Goal: Book appointment/travel/reservation

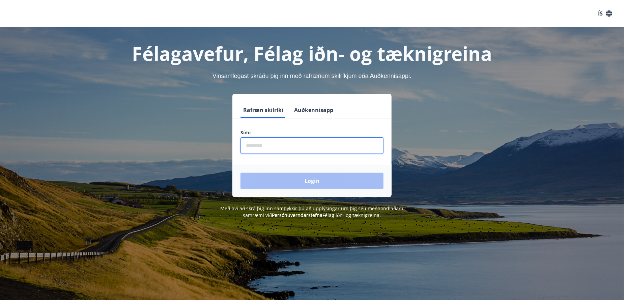
click at [298, 142] on input "phone" at bounding box center [312, 145] width 143 height 17
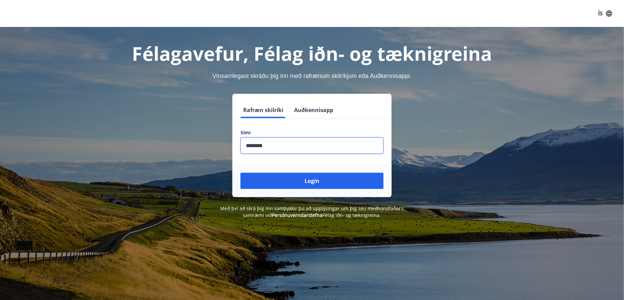
type input "********"
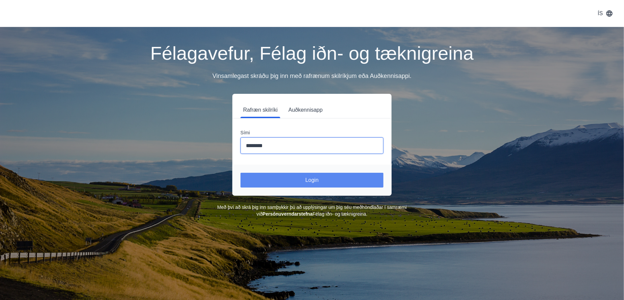
click at [313, 182] on button "Login" at bounding box center [312, 180] width 143 height 15
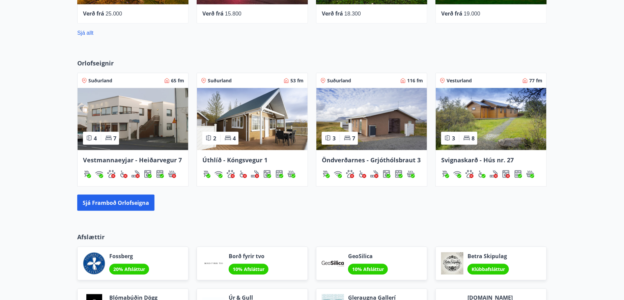
scroll to position [405, 0]
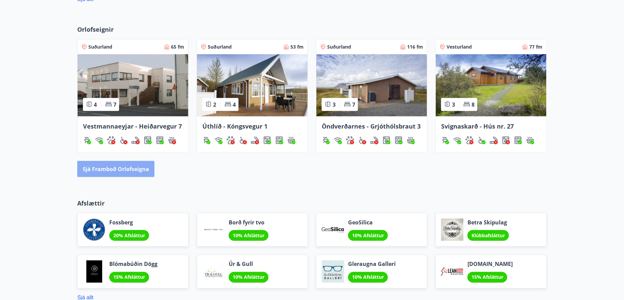
click at [133, 167] on button "Sjá framboð orlofseigna" at bounding box center [115, 169] width 77 height 16
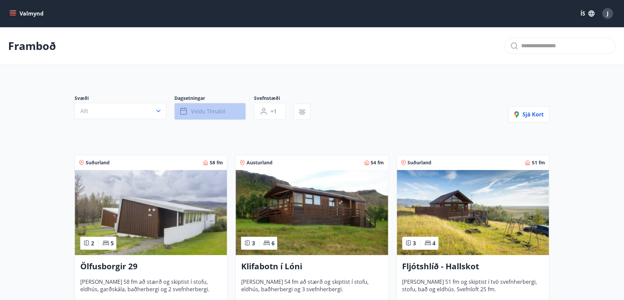
click at [198, 110] on span "Veldu tímabil" at bounding box center [208, 111] width 34 height 7
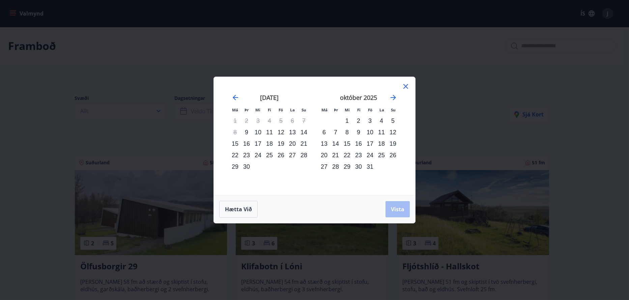
click at [346, 155] on div "22" at bounding box center [346, 154] width 11 height 11
click at [326, 165] on div "27" at bounding box center [324, 166] width 11 height 11
click at [398, 208] on span "Vista" at bounding box center [397, 209] width 13 height 7
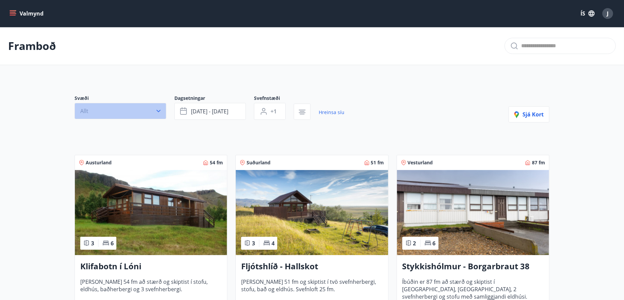
click at [160, 112] on icon "button" at bounding box center [158, 111] width 7 height 7
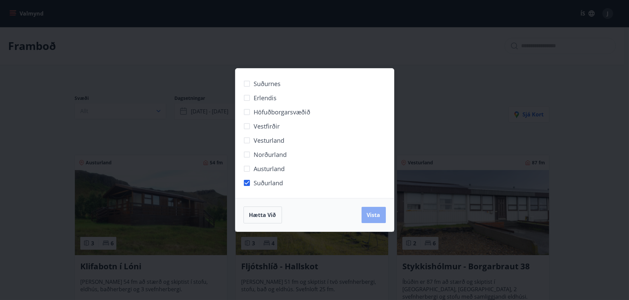
click at [372, 218] on span "Vista" at bounding box center [373, 214] width 13 height 7
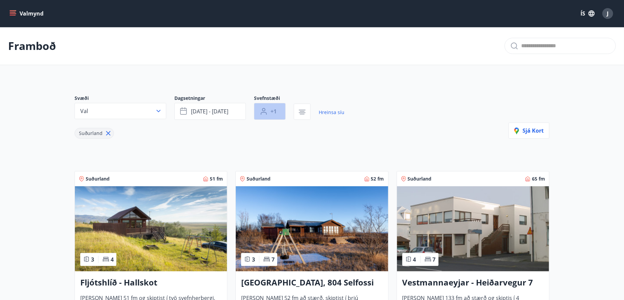
click at [270, 115] on button "+1" at bounding box center [270, 111] width 32 height 17
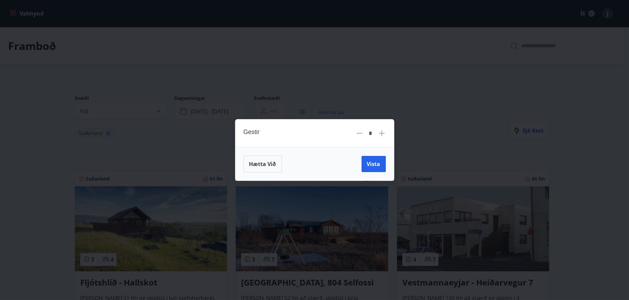
click at [379, 135] on icon at bounding box center [382, 133] width 8 height 8
type input "*"
click at [377, 162] on span "Vista" at bounding box center [373, 163] width 13 height 7
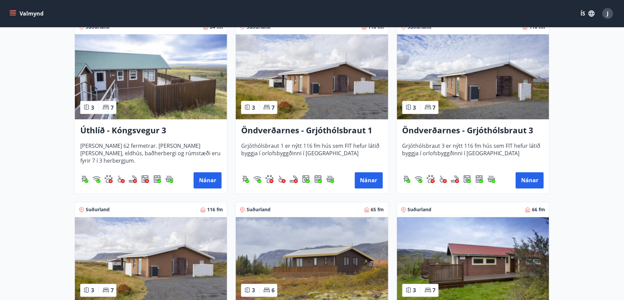
scroll to position [506, 0]
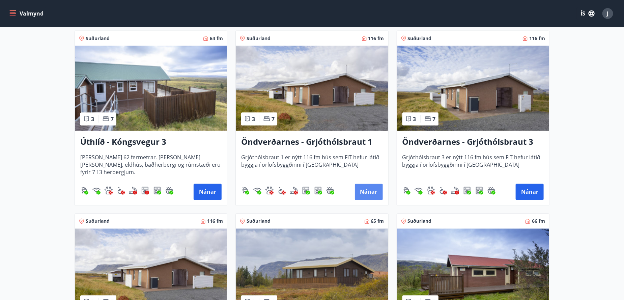
click at [371, 195] on button "Nánar" at bounding box center [369, 192] width 28 height 16
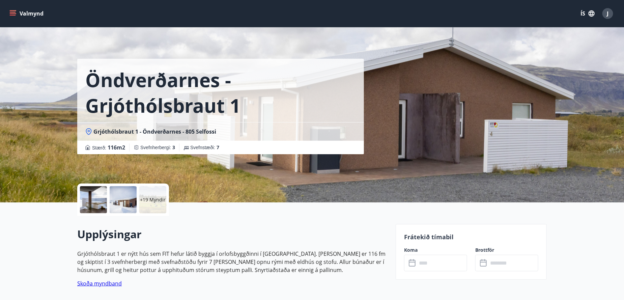
click at [421, 264] on input "text" at bounding box center [442, 263] width 50 height 17
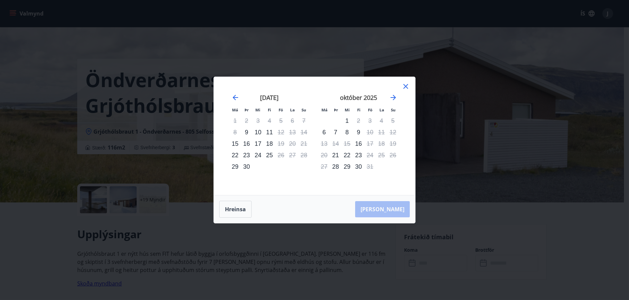
click at [362, 99] on strong "október 2025" at bounding box center [358, 97] width 37 height 8
click at [404, 86] on icon at bounding box center [406, 86] width 8 height 8
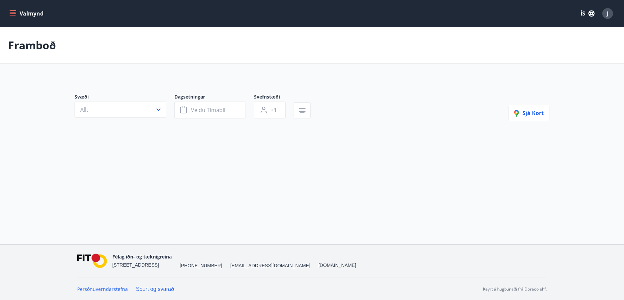
type input "*"
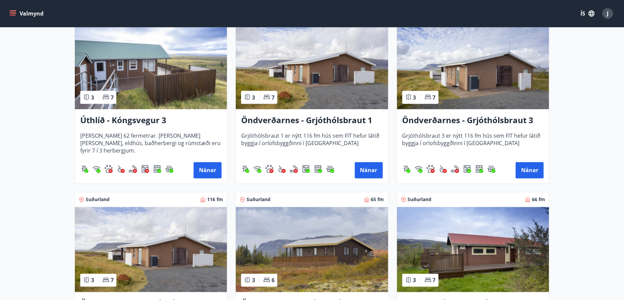
scroll to position [540, 0]
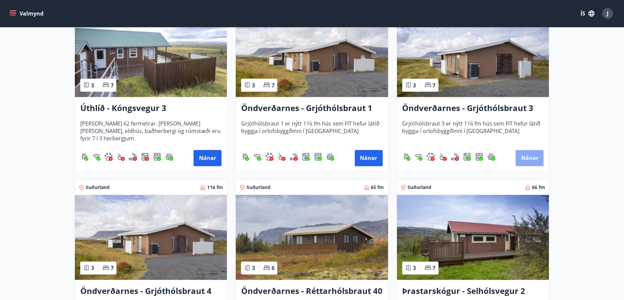
click at [527, 158] on button "Nánar" at bounding box center [530, 158] width 28 height 16
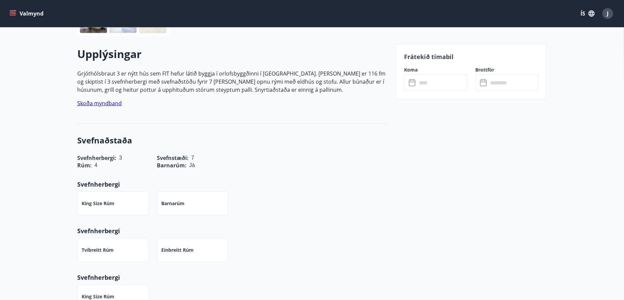
scroll to position [169, 0]
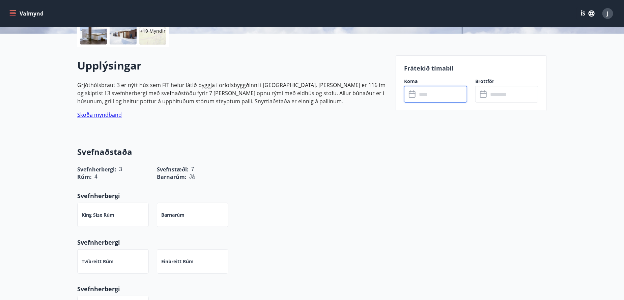
click at [436, 98] on input "text" at bounding box center [442, 94] width 50 height 17
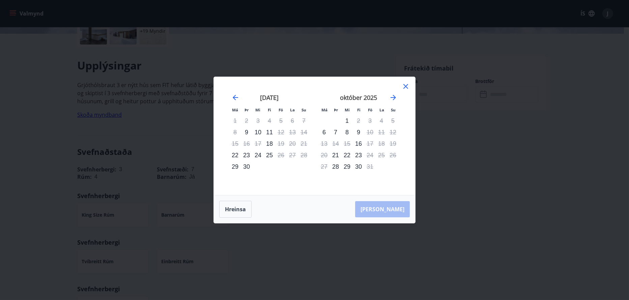
click at [409, 87] on icon at bounding box center [406, 86] width 8 height 8
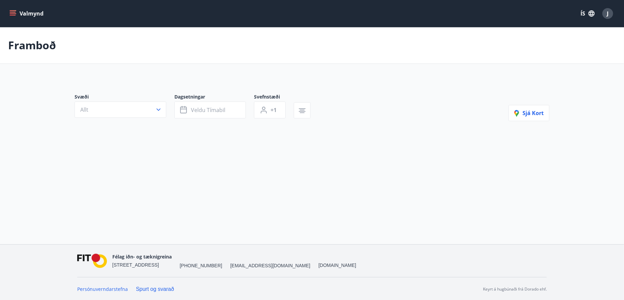
type input "*"
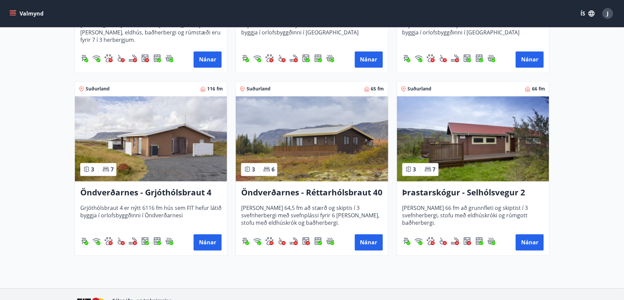
scroll to position [642, 0]
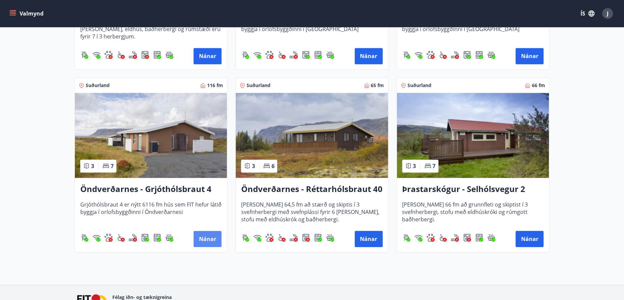
click at [208, 238] on button "Nánar" at bounding box center [208, 239] width 28 height 16
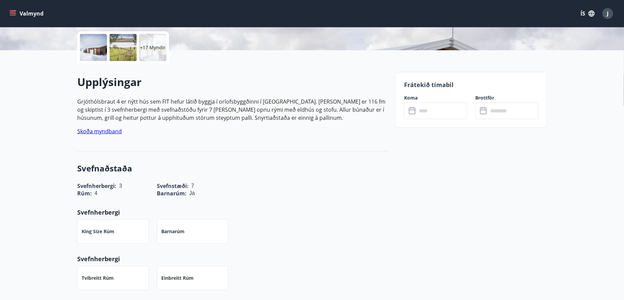
scroll to position [169, 0]
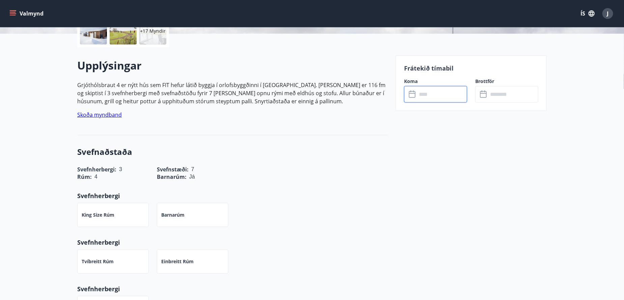
click at [429, 97] on input "text" at bounding box center [442, 94] width 50 height 17
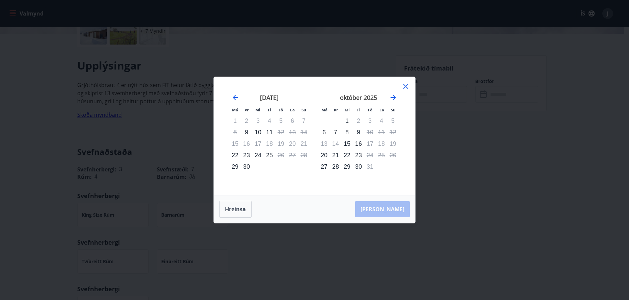
click at [403, 83] on icon at bounding box center [406, 86] width 8 height 8
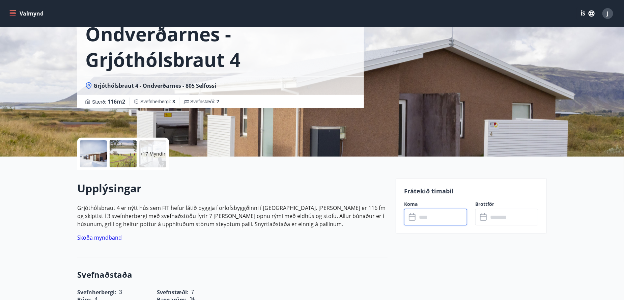
scroll to position [0, 0]
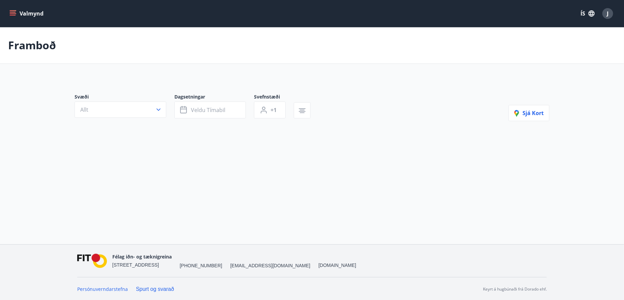
type input "*"
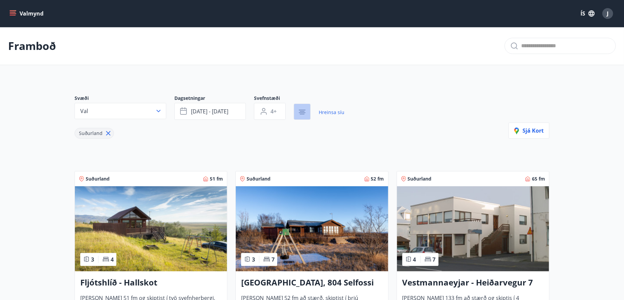
click at [302, 111] on icon "button" at bounding box center [302, 112] width 8 height 8
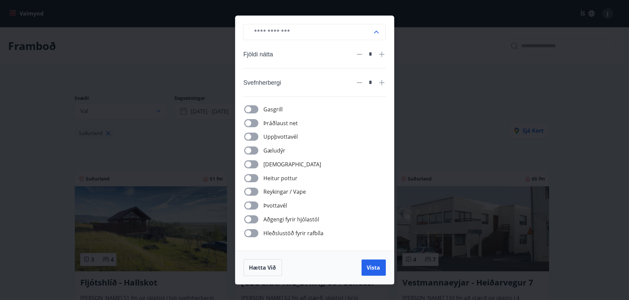
drag, startPoint x: 187, startPoint y: 103, endPoint x: 192, endPoint y: 102, distance: 4.8
click at [190, 104] on div "​ Fjöldi nátta * Svefnherbergi * Gasgrill Þráðlaust net Uppþvottavél Gæludýr Þu…" at bounding box center [314, 150] width 629 height 300
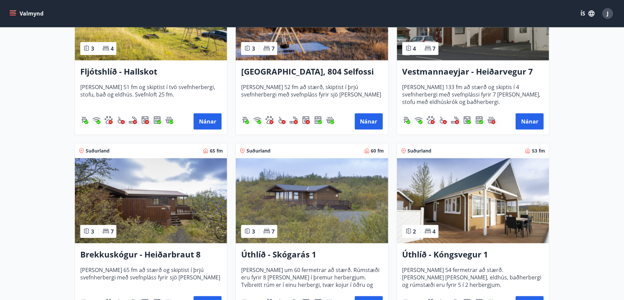
scroll to position [177, 0]
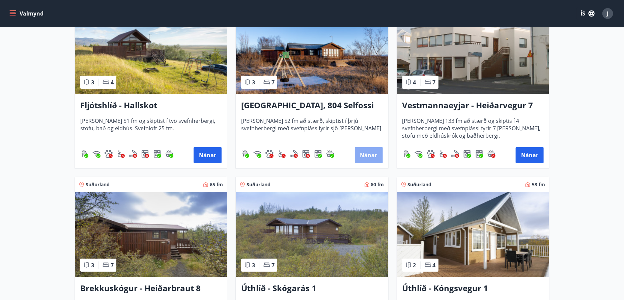
click at [366, 154] on button "Nánar" at bounding box center [369, 155] width 28 height 16
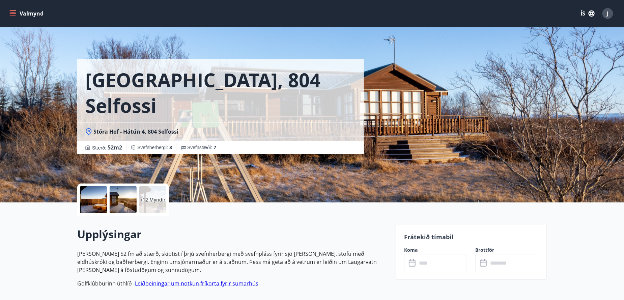
click at [433, 267] on input "text" at bounding box center [442, 263] width 50 height 17
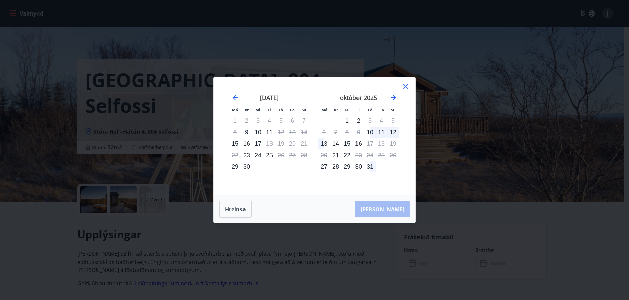
click at [406, 87] on icon at bounding box center [406, 86] width 8 height 8
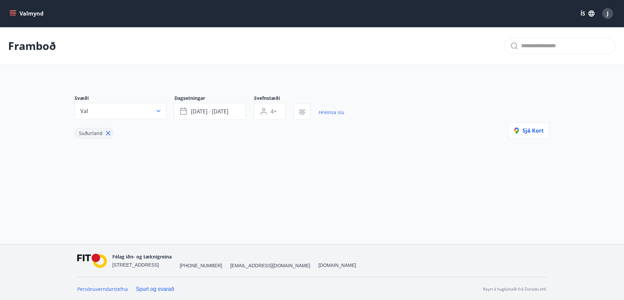
type input "*"
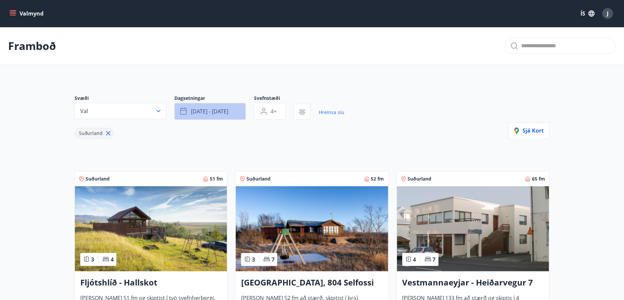
click at [203, 109] on span "[DATE] - [DATE]" at bounding box center [209, 111] width 37 height 7
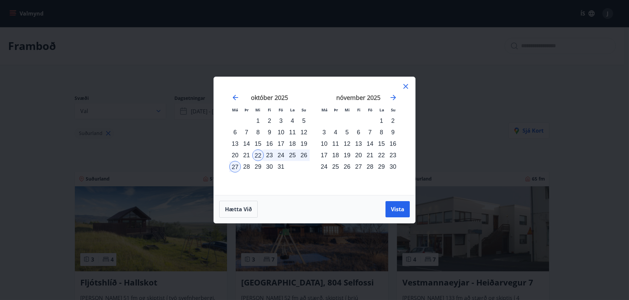
click at [281, 156] on div "24" at bounding box center [280, 154] width 11 height 11
click at [398, 210] on span "Vista" at bounding box center [397, 209] width 13 height 7
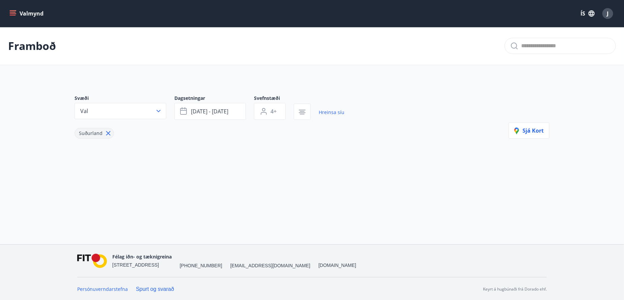
click at [109, 132] on icon at bounding box center [108, 133] width 4 height 4
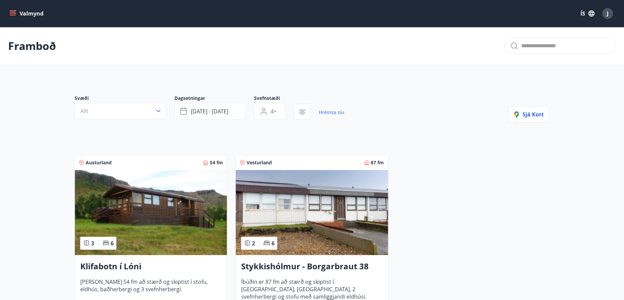
drag, startPoint x: 126, startPoint y: 134, endPoint x: 111, endPoint y: 144, distance: 18.0
click at [122, 139] on div "Svæði Allt Dagsetningar [DATE] - [DATE] Svefnstæði 4+ Hreinsa síu Sjá kort Aust…" at bounding box center [312, 207] width 486 height 256
click at [34, 139] on main "Framboð Svæði Allt Dagsetningar [DATE] - [DATE] Svefnstæði 4+ Hreinsa síu Sjá k…" at bounding box center [312, 181] width 624 height 308
